Goal: Complete application form

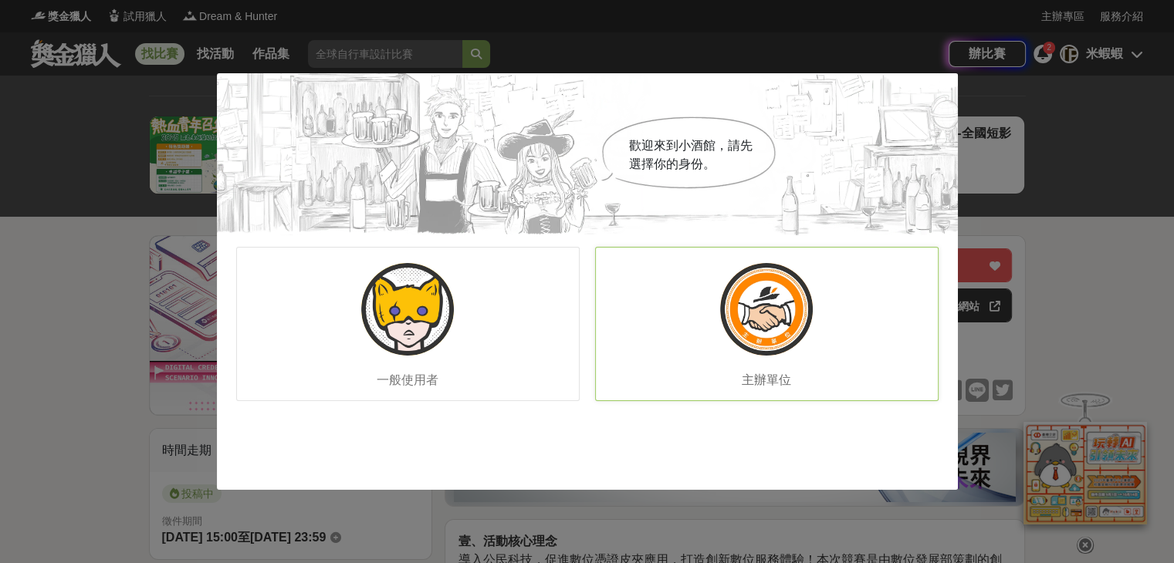
click at [774, 317] on img at bounding box center [766, 309] width 93 height 93
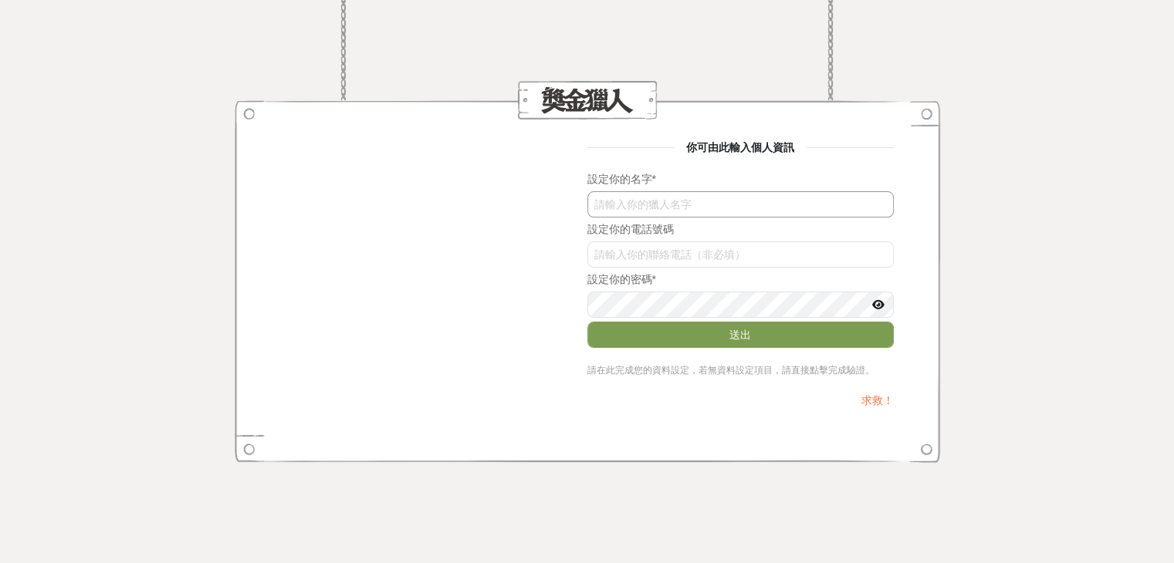
click at [609, 202] on input "text" at bounding box center [740, 204] width 306 height 26
type input "i"
type input "戈月人山金"
type input "資拓宏宇"
type input "０"
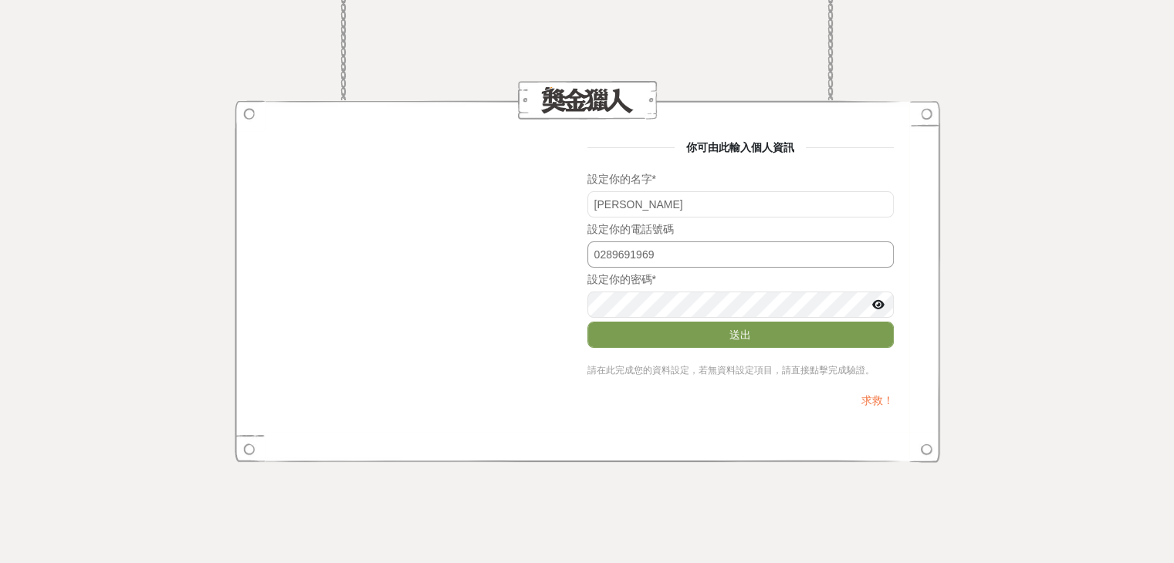
type input "0289691969"
click at [689, 336] on button "送出" at bounding box center [740, 335] width 306 height 26
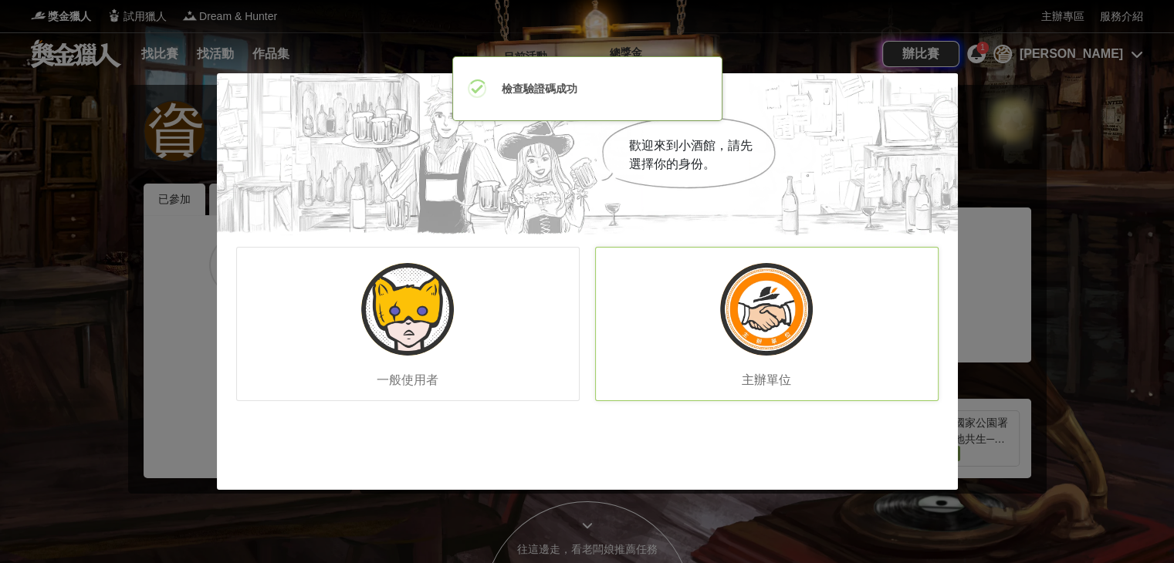
click at [761, 324] on img at bounding box center [766, 309] width 93 height 93
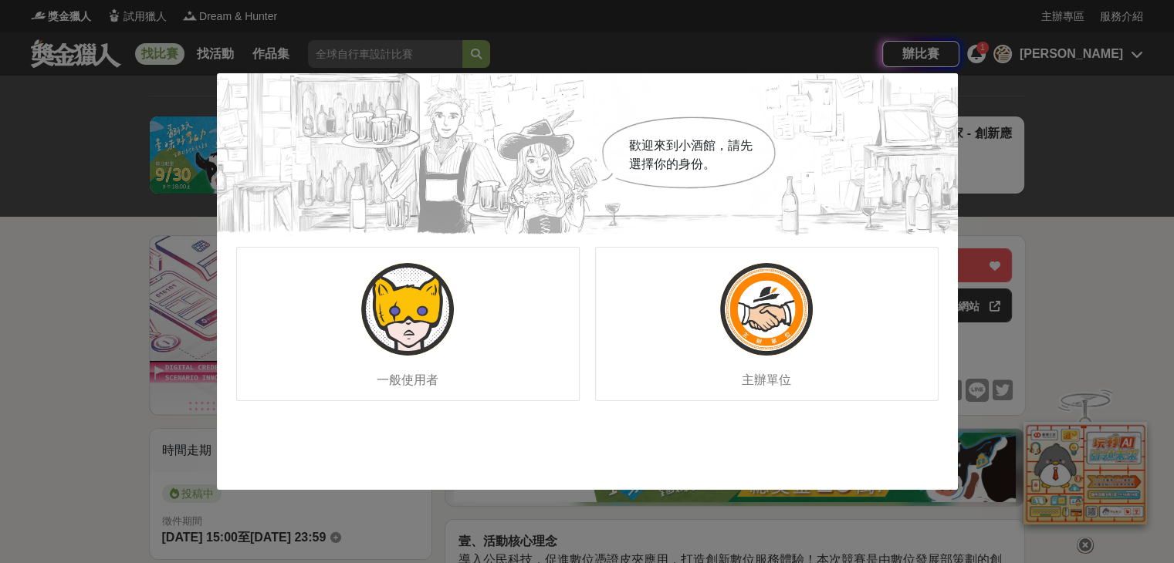
click at [1123, 258] on div "歡迎來到小酒館，請先選擇你的身份。 一般使用者 主辦單位" at bounding box center [587, 281] width 1174 height 563
click at [61, 354] on div "歡迎來到小酒館，請先選擇你的身份。 一般使用者 主辦單位" at bounding box center [587, 281] width 1174 height 563
click at [441, 537] on div "歡迎來到小酒館，請先選擇你的身份。 一般使用者 主辦單位" at bounding box center [587, 281] width 1174 height 563
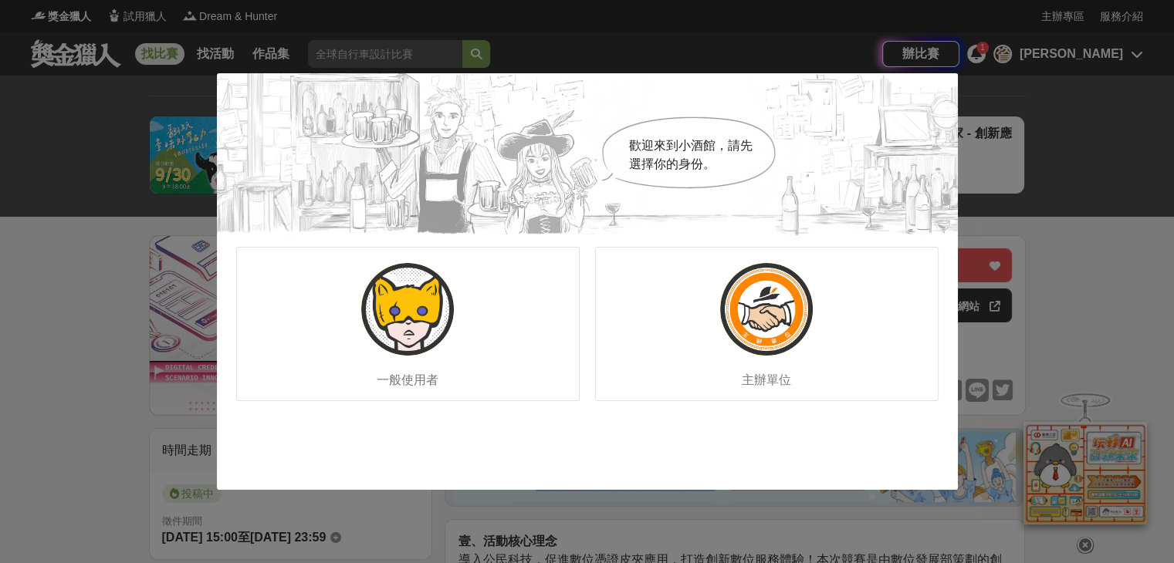
click at [1022, 259] on div "歡迎來到小酒館，請先選擇你的身份。 一般使用者 主辦單位" at bounding box center [587, 281] width 1174 height 563
click at [491, 319] on div "一般使用者" at bounding box center [407, 324] width 343 height 154
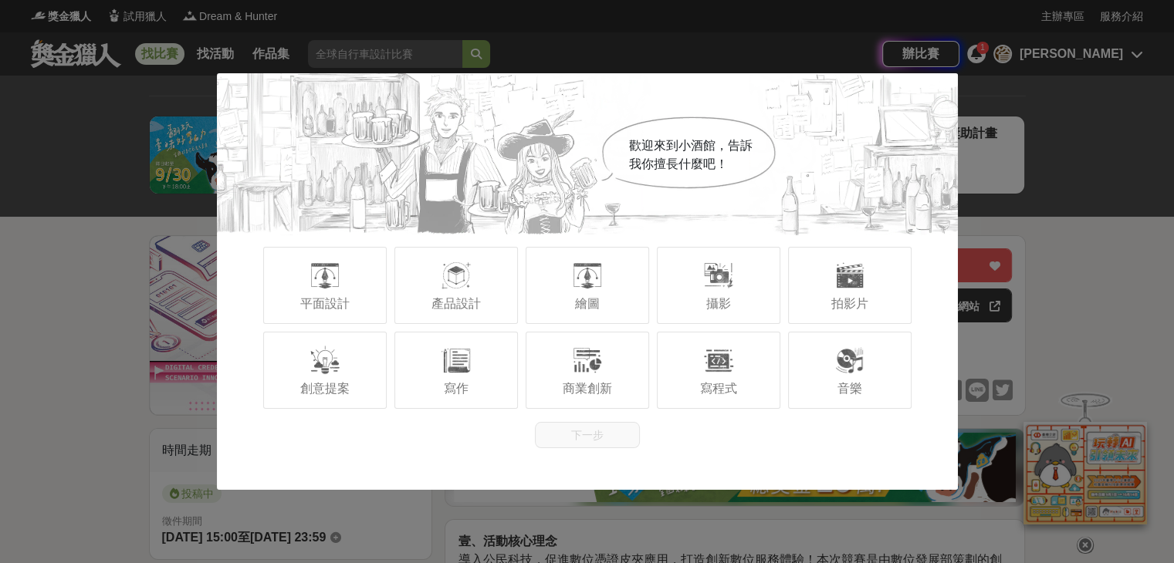
click at [115, 161] on div "歡迎來到小酒館，告訴我你擅長什麼吧！ 平面設計 產品設計 繪圖 攝影 拍影片 創意提案 寫作 商業創新 寫程式 音樂 下一步" at bounding box center [587, 281] width 1174 height 563
drag, startPoint x: 62, startPoint y: 194, endPoint x: 76, endPoint y: 184, distance: 16.7
click at [76, 184] on div "歡迎來到小酒館，告訴我你擅長什麼吧！ 平面設計 產品設計 繪圖 攝影 拍影片 創意提案 寫作 商業創新 寫程式 音樂 下一步" at bounding box center [587, 281] width 1174 height 563
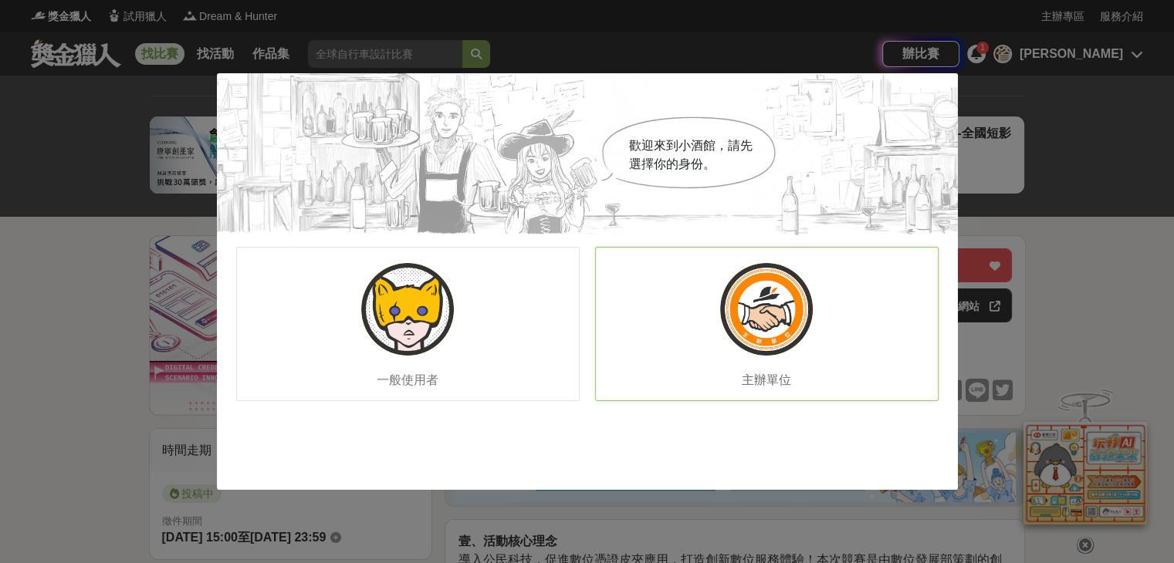
click at [729, 297] on img at bounding box center [766, 309] width 93 height 93
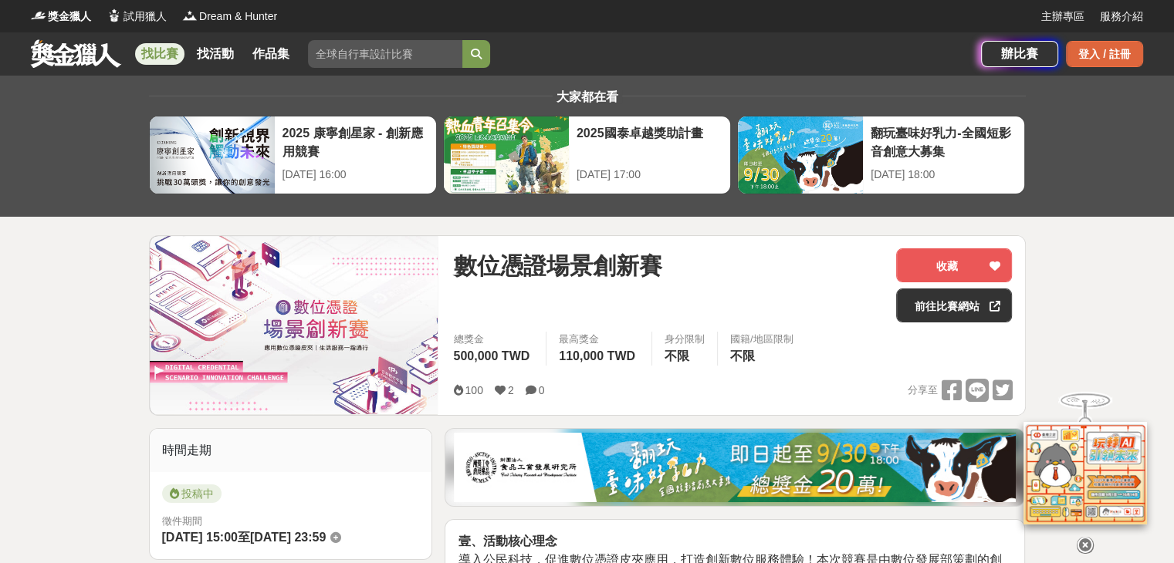
click at [1087, 53] on div "登入 / 註冊" at bounding box center [1104, 54] width 77 height 26
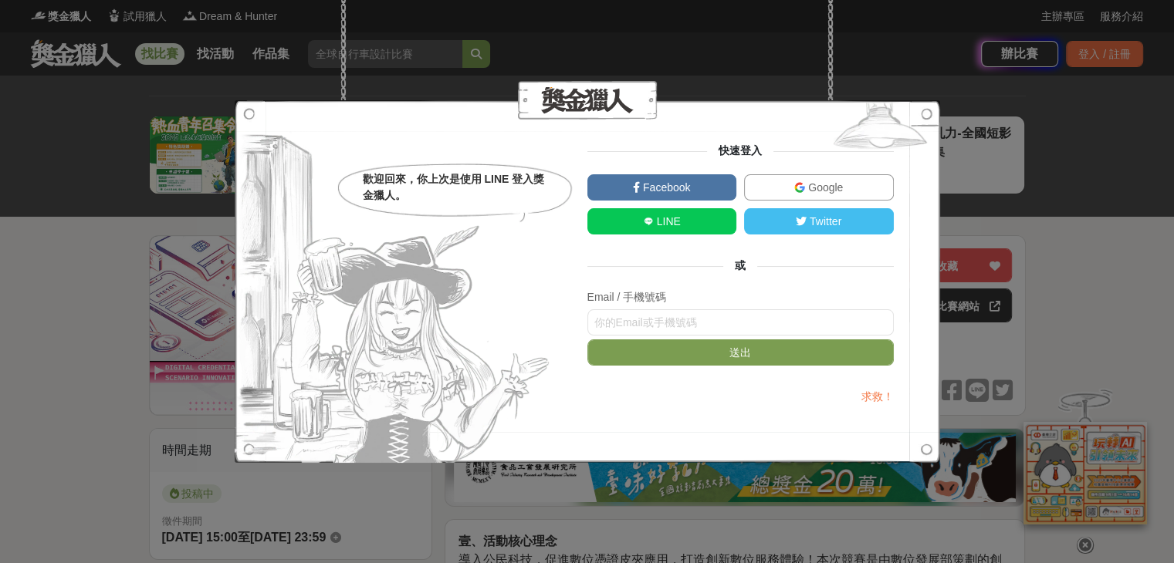
click at [841, 192] on span "Google" at bounding box center [824, 187] width 38 height 12
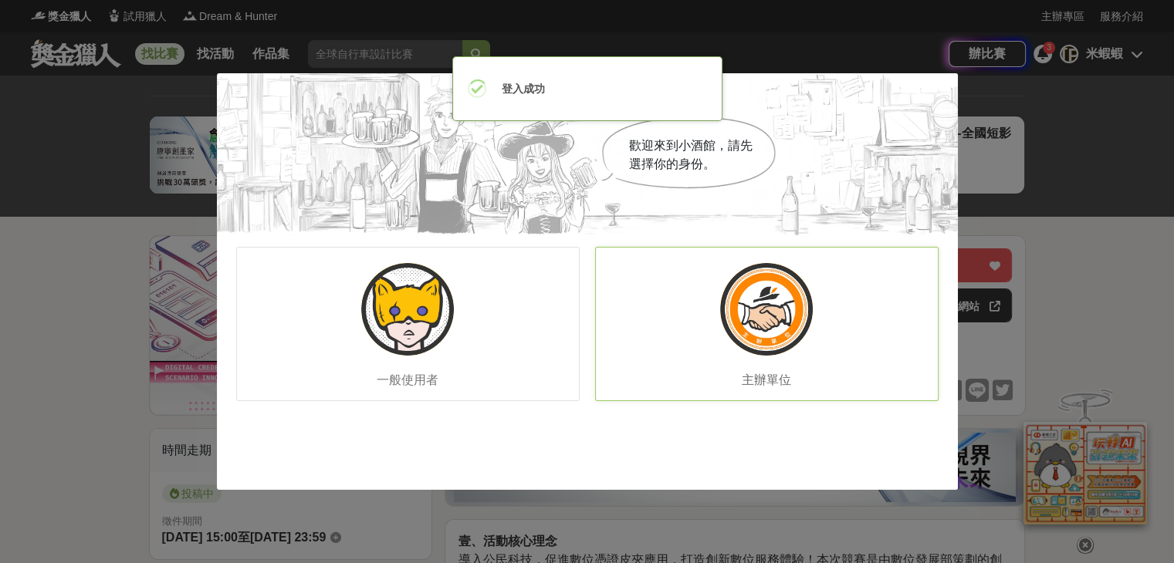
click at [776, 319] on img at bounding box center [766, 309] width 93 height 93
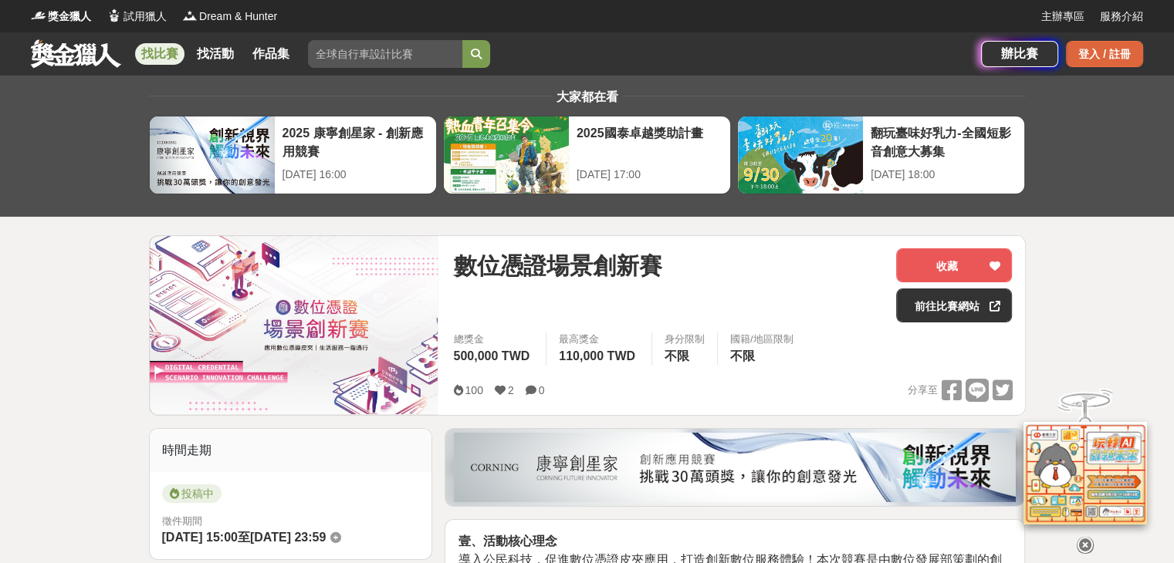
click at [1089, 56] on div "登入 / 註冊" at bounding box center [1104, 54] width 77 height 26
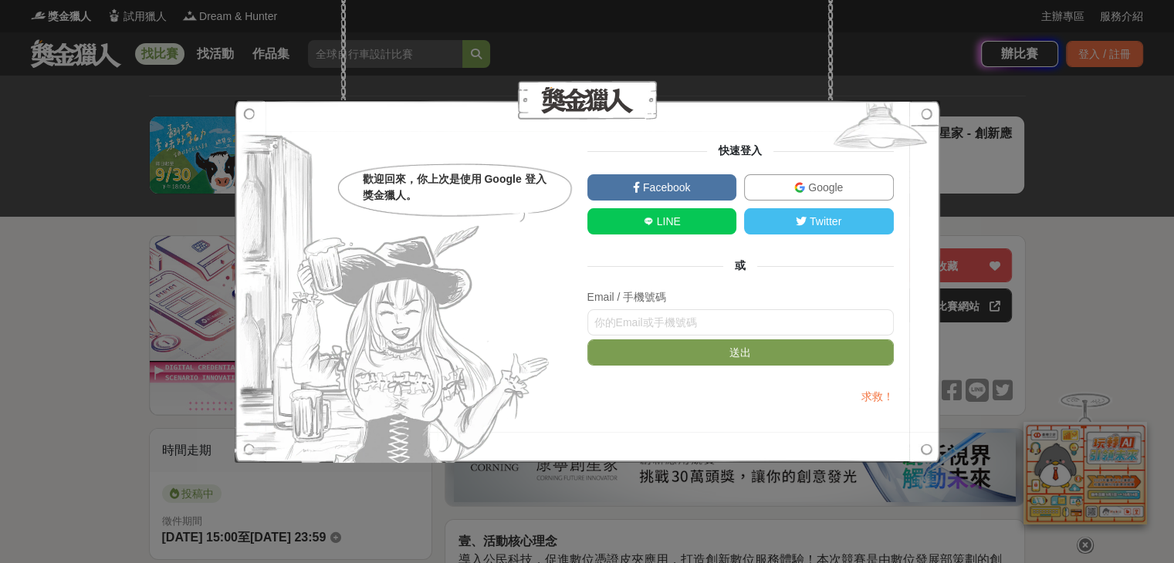
click at [814, 186] on span "Google" at bounding box center [824, 187] width 38 height 12
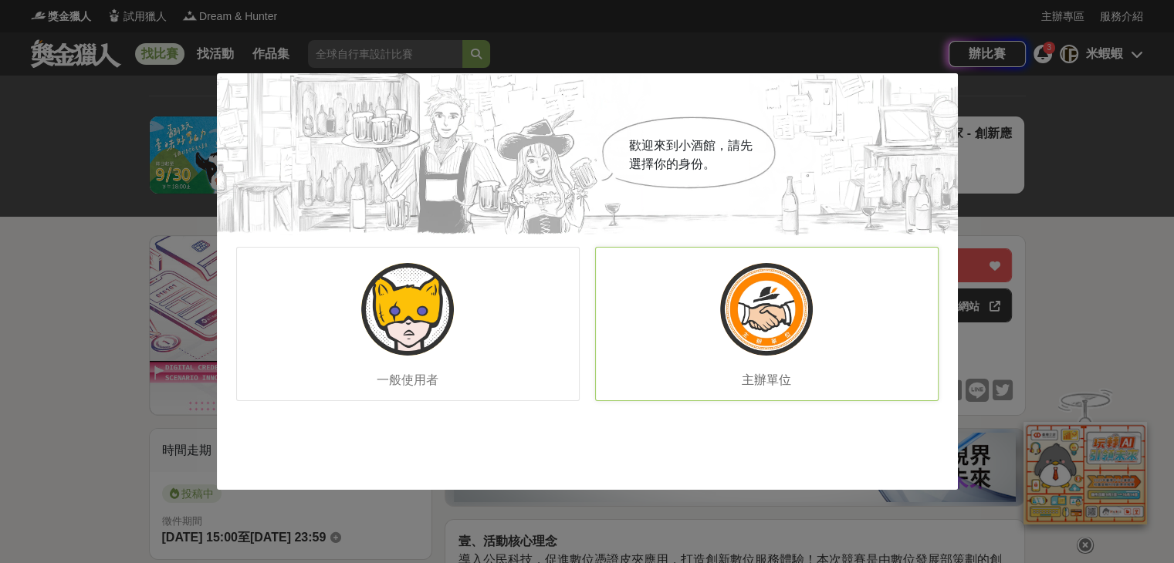
click at [790, 331] on img at bounding box center [766, 309] width 93 height 93
